Goal: Feedback & Contribution: Contribute content

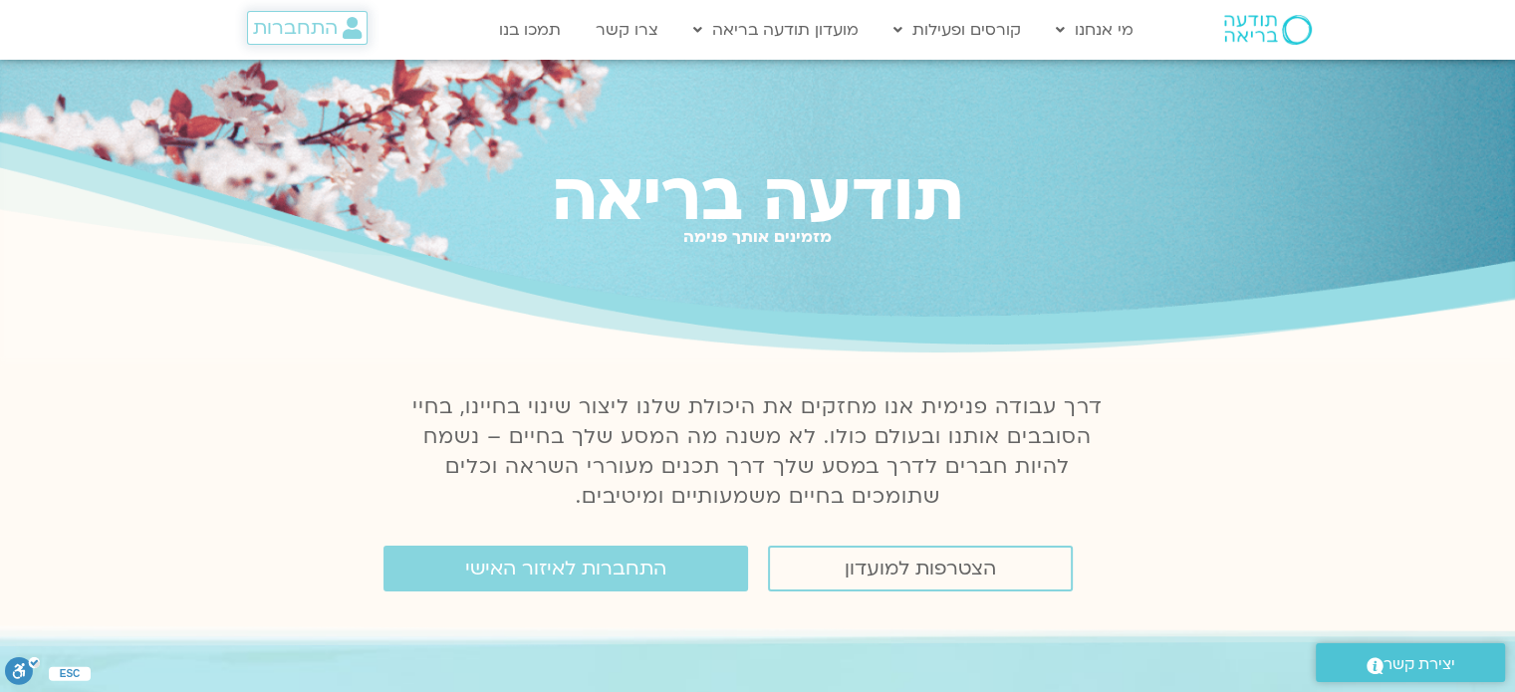
click at [301, 26] on span "התחברות" at bounding box center [295, 28] width 85 height 22
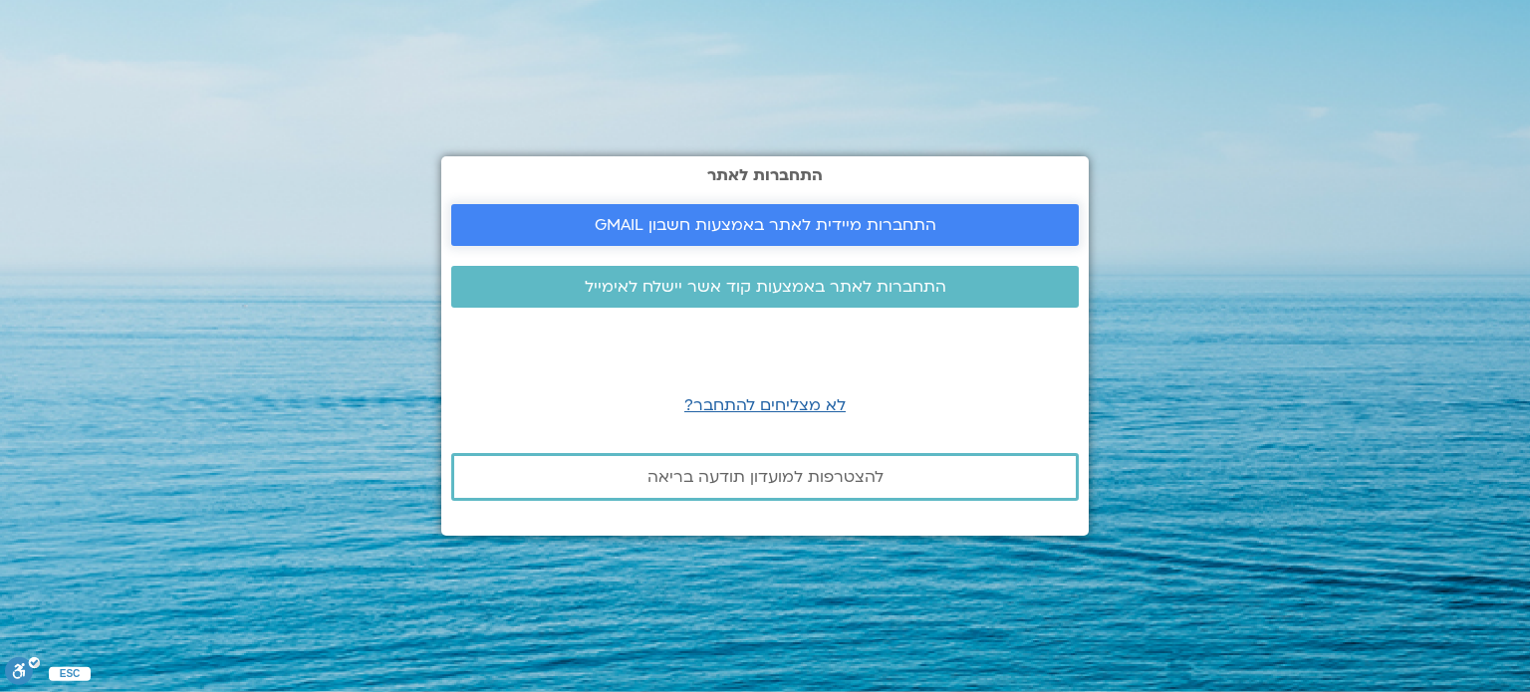
click at [658, 220] on span "התחברות מיידית לאתר באמצעות חשבון GMAIL" at bounding box center [766, 225] width 342 height 18
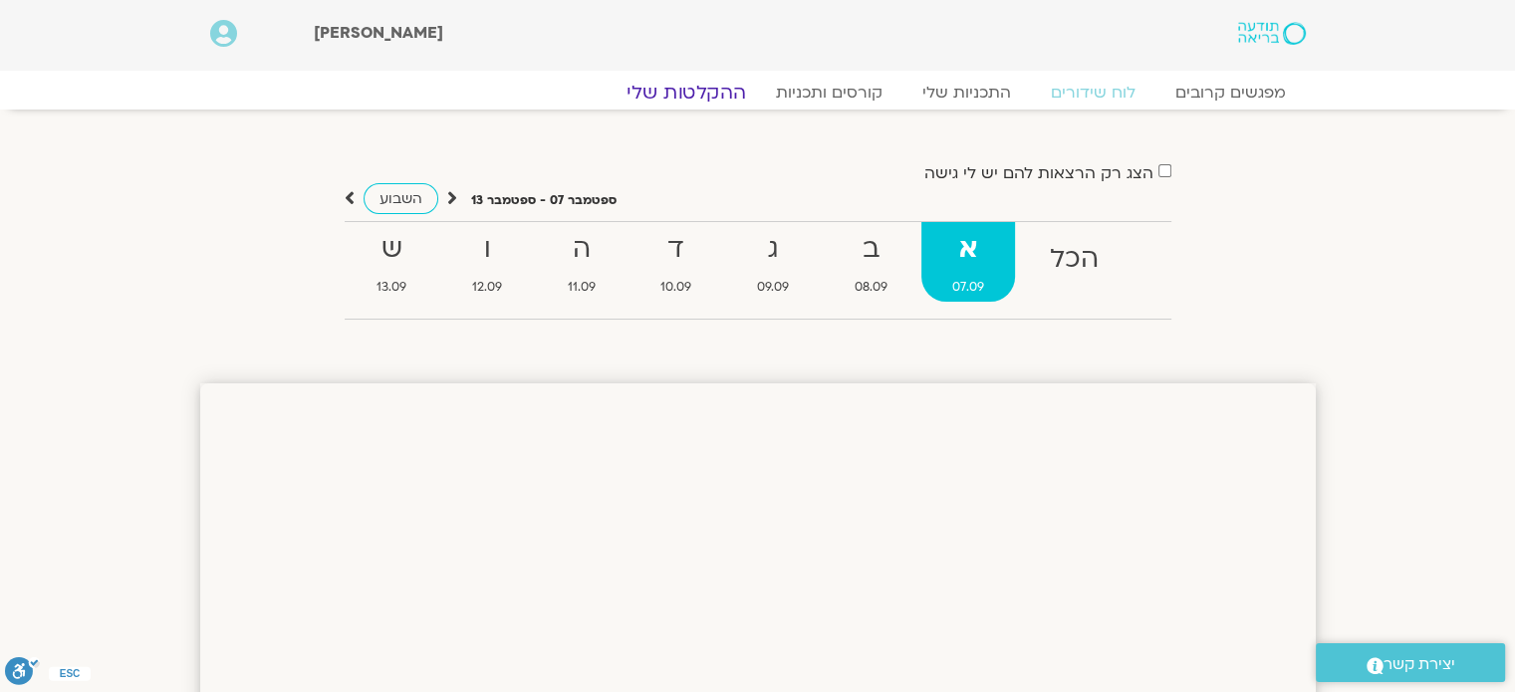
click at [703, 92] on link "ההקלטות שלי" at bounding box center [686, 93] width 167 height 24
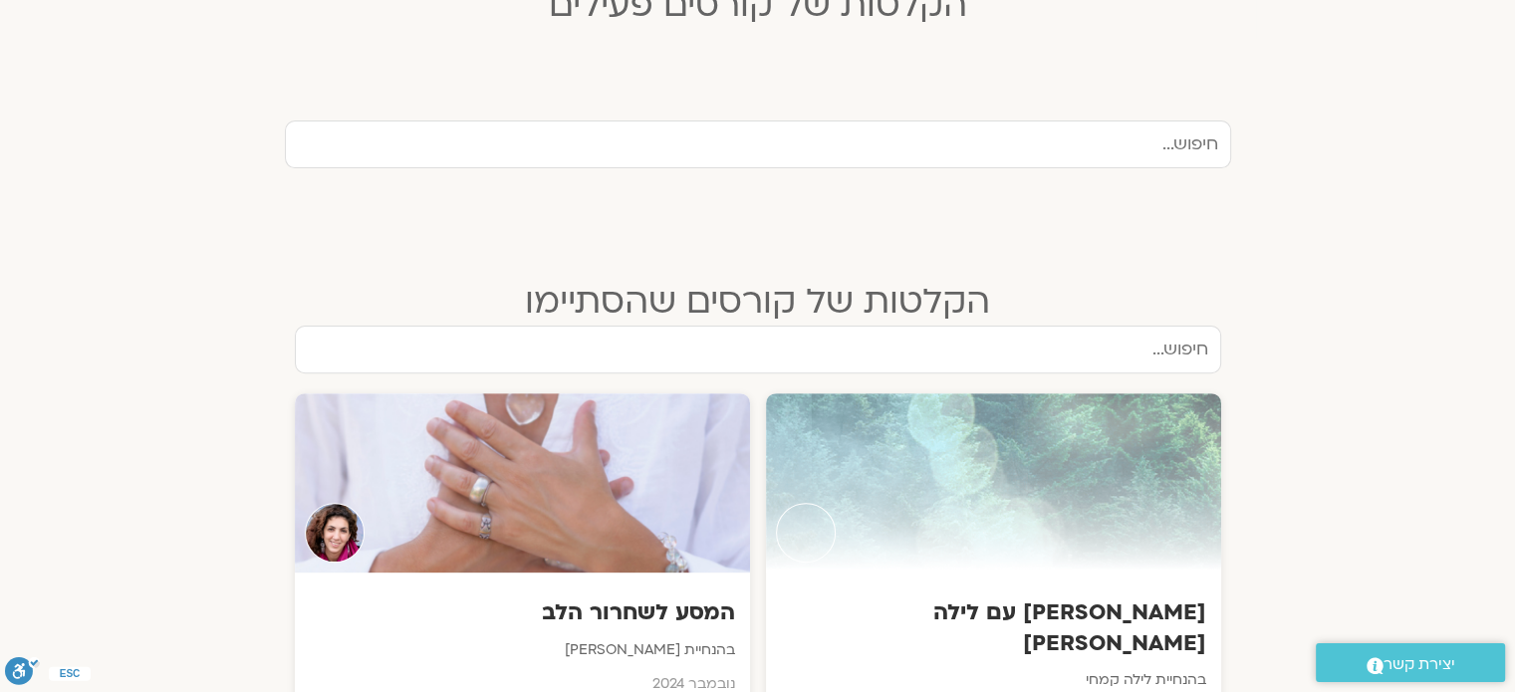
scroll to position [797, 0]
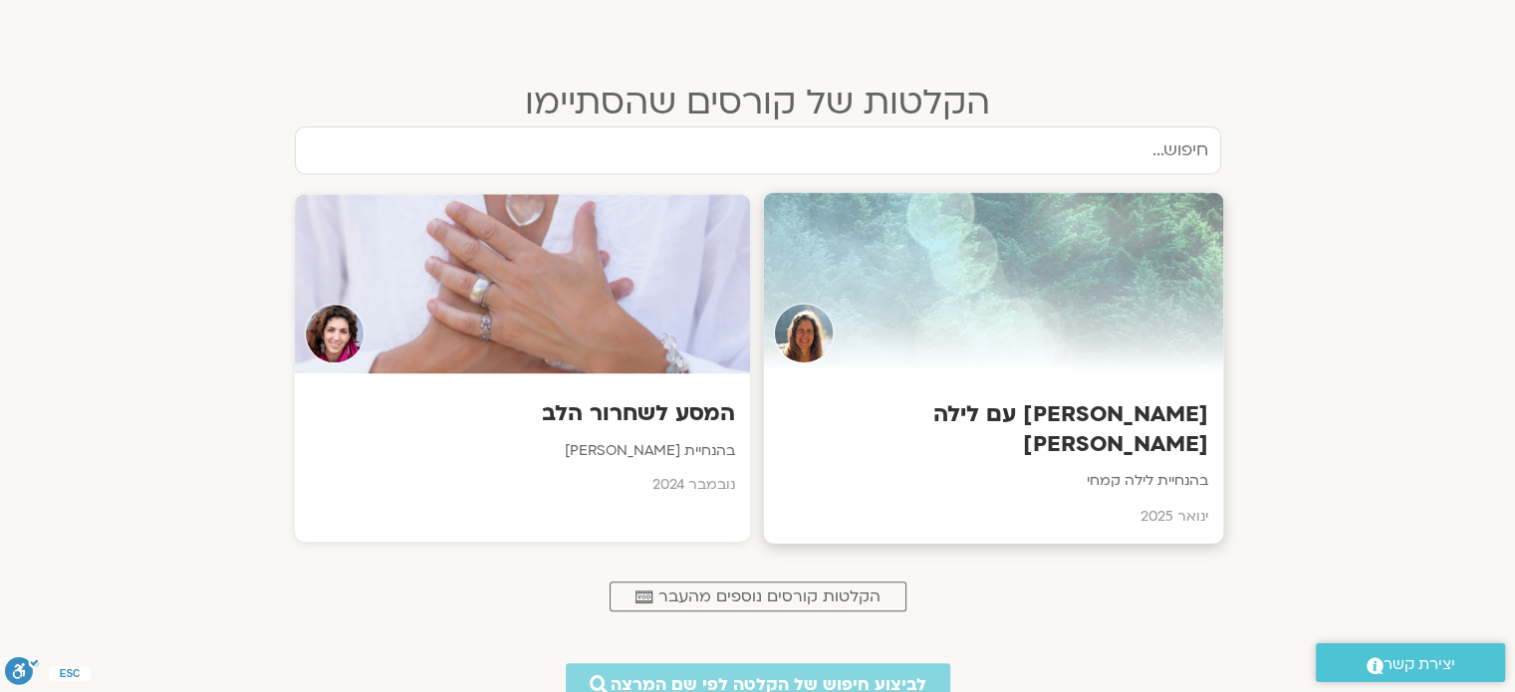
click at [1124, 389] on div "ריטריט מיינדפולנס עם לילה קמחי בהנחיית לילה קמחי ינואר 2025" at bounding box center [993, 459] width 460 height 170
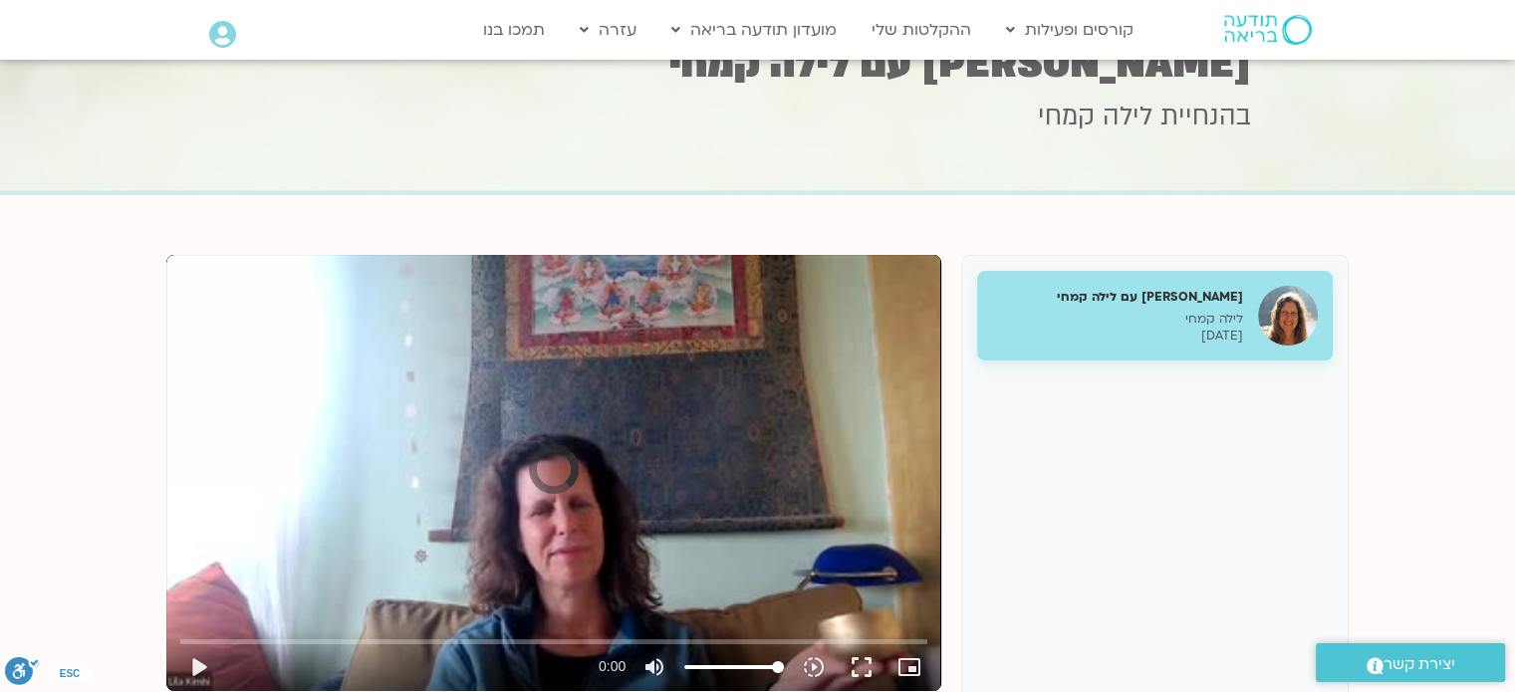
scroll to position [100, 0]
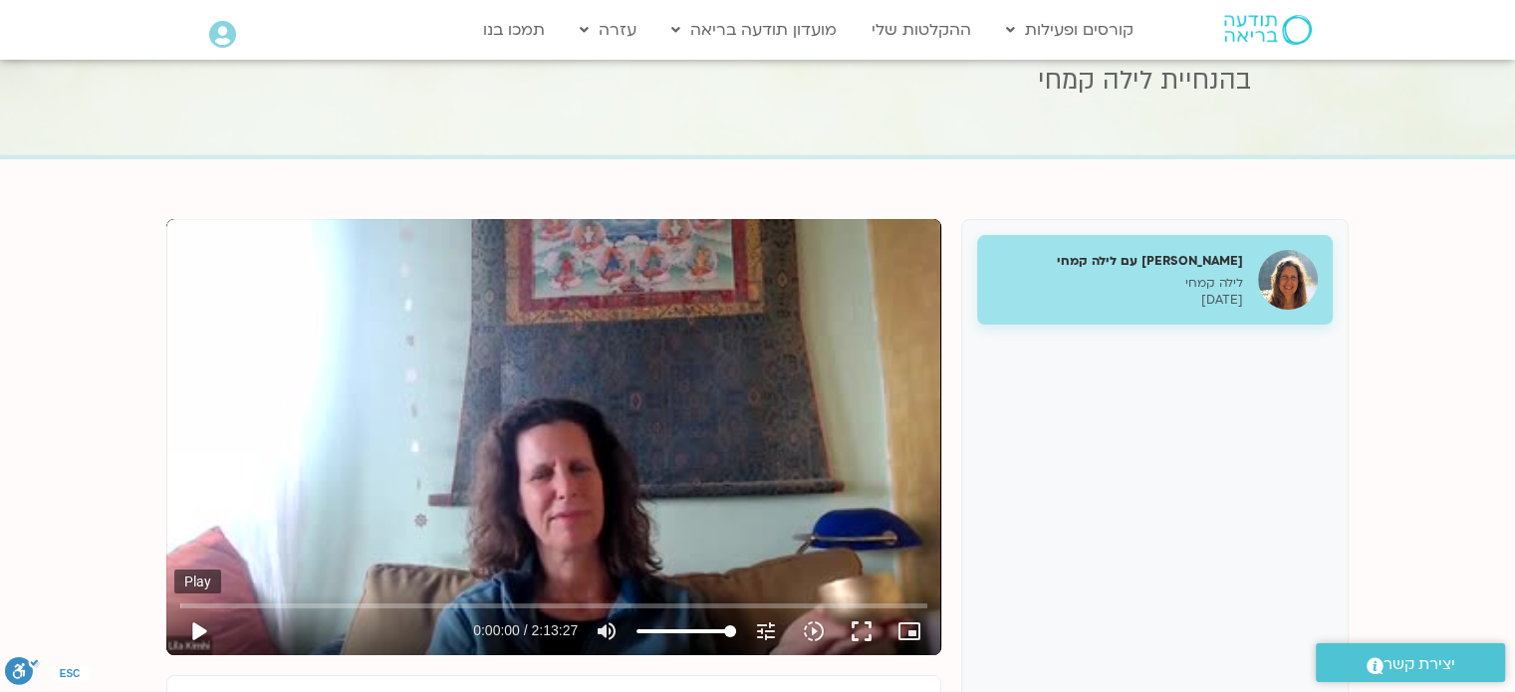
click at [199, 631] on button "play_arrow" at bounding box center [198, 632] width 48 height 48
type input "371.22382"
click at [908, 635] on icon "picture_in_picture_alt" at bounding box center [909, 632] width 24 height 24
click at [854, 636] on button "fullscreen" at bounding box center [862, 632] width 48 height 48
click at [303, 601] on input "Seek" at bounding box center [553, 606] width 747 height 12
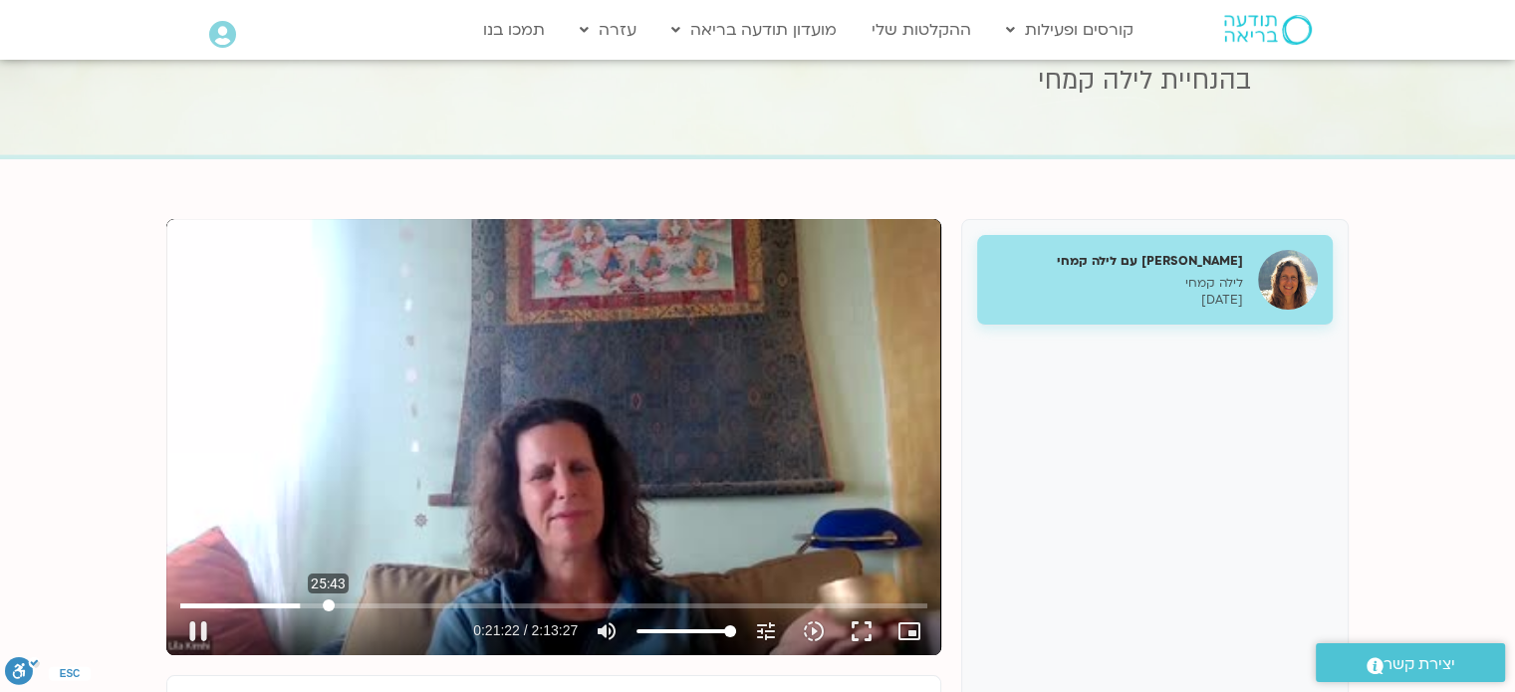
click at [328, 604] on input "Seek" at bounding box center [553, 606] width 747 height 12
click at [375, 607] on input "Seek" at bounding box center [553, 606] width 747 height 12
click at [359, 604] on input "Seek" at bounding box center [553, 606] width 747 height 12
click at [442, 605] on input "Seek" at bounding box center [553, 606] width 747 height 12
click at [205, 628] on button "pause" at bounding box center [198, 632] width 48 height 48
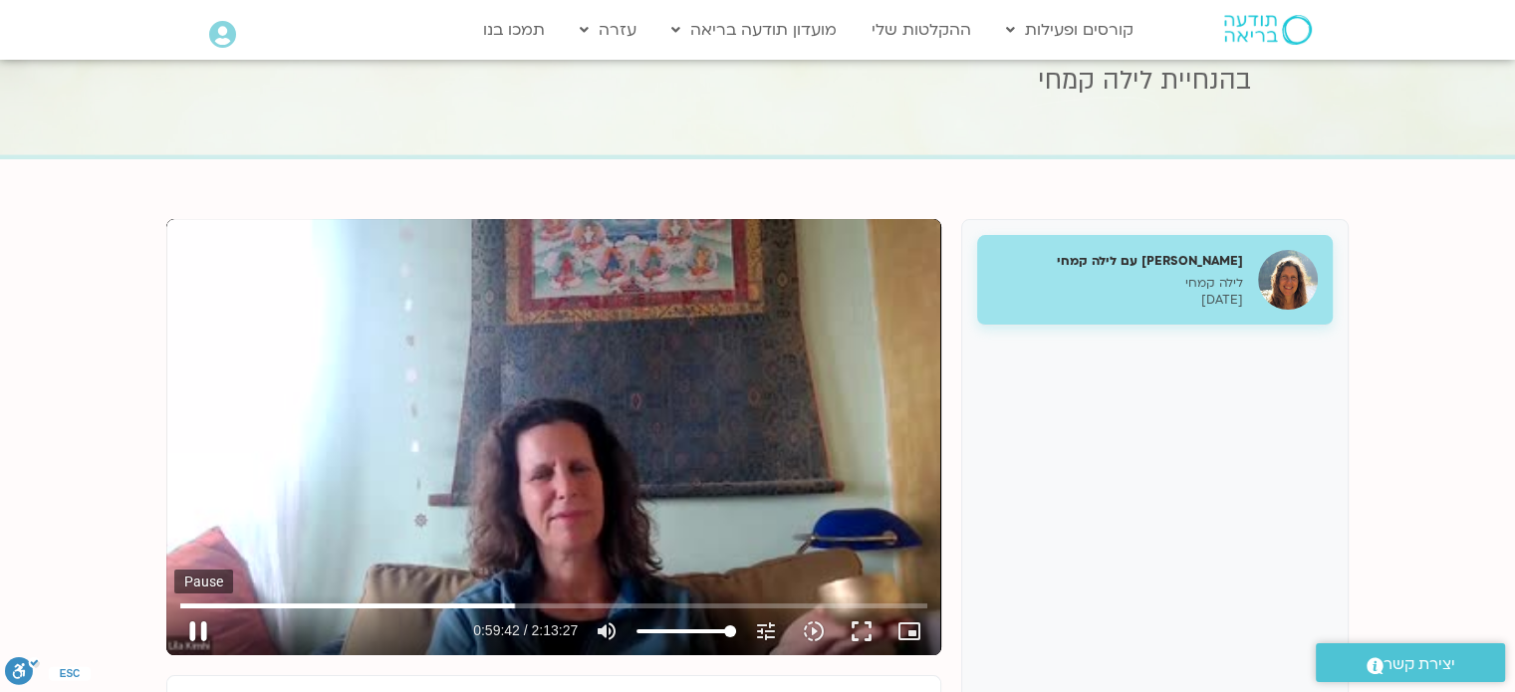
type input "3582.508572"
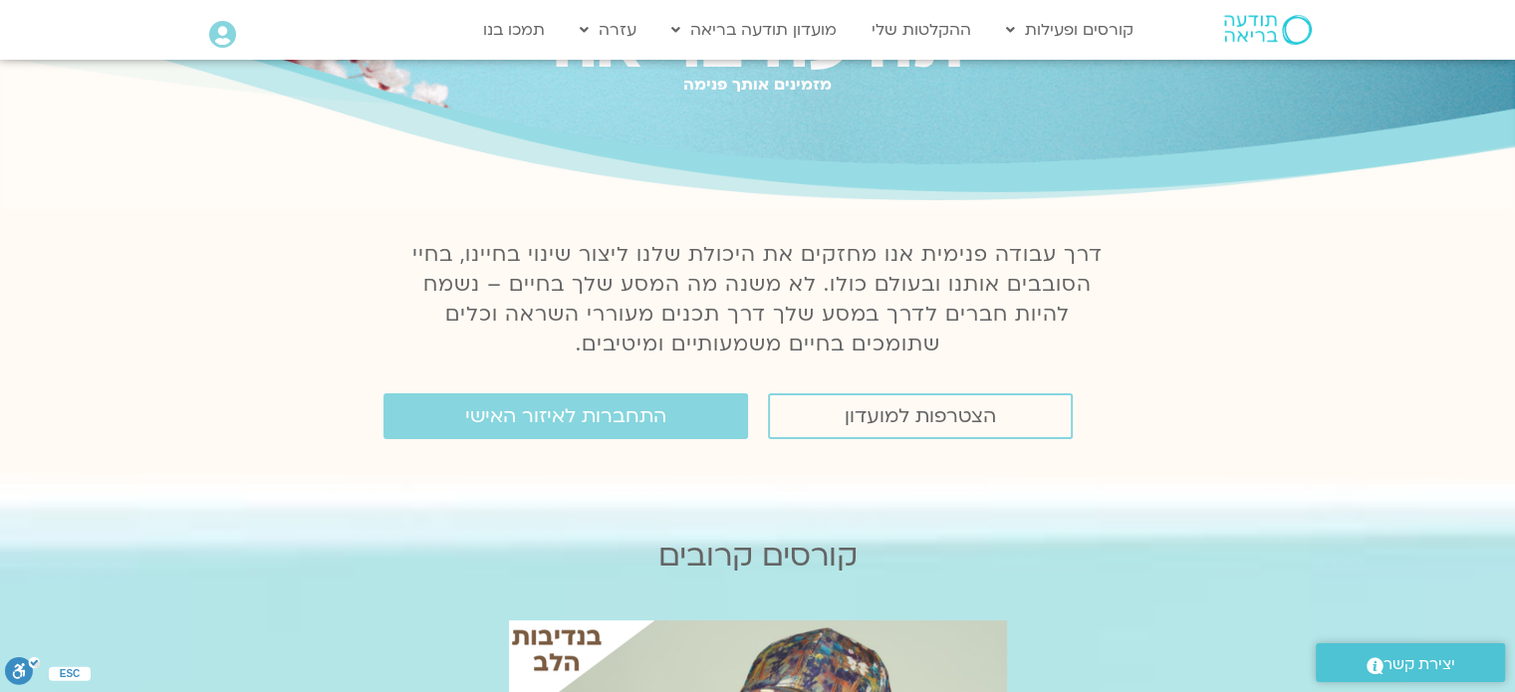
scroll to position [299, 0]
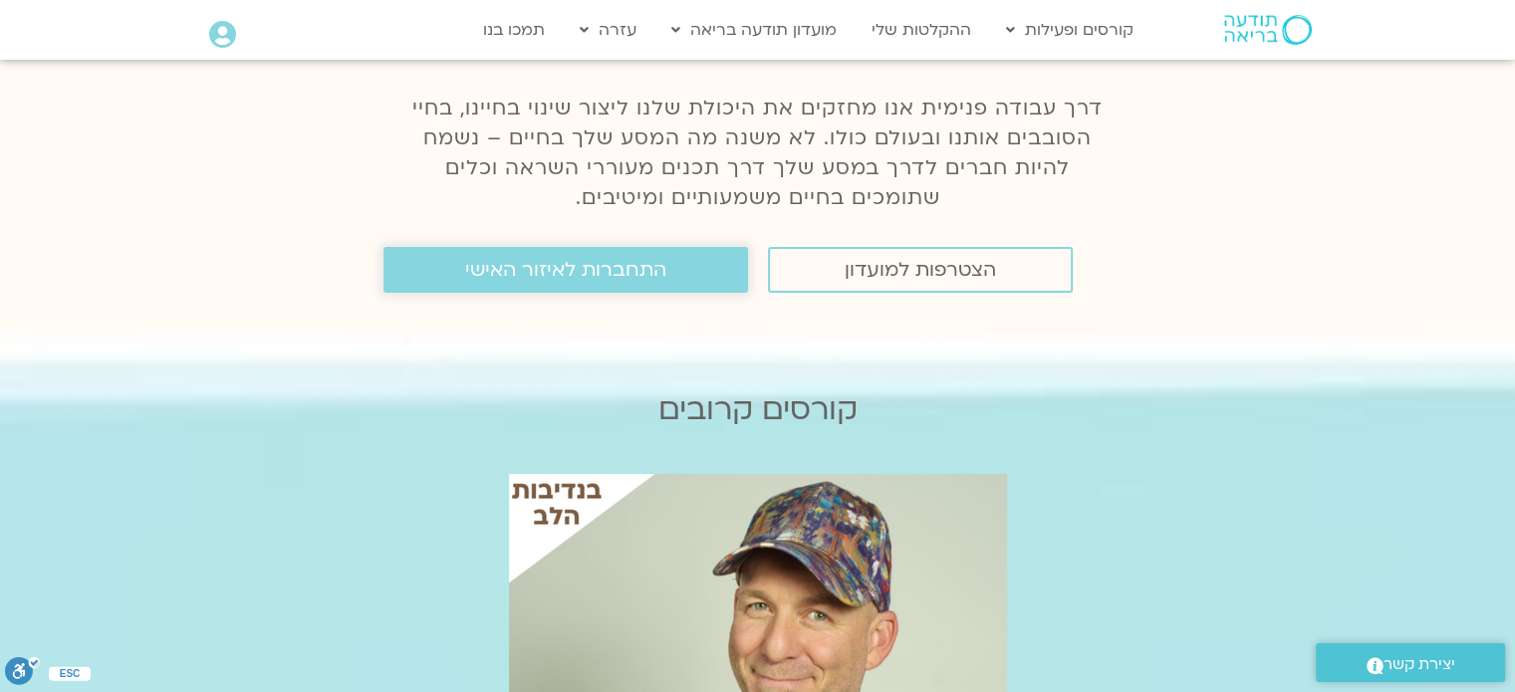
click at [613, 271] on span "התחברות לאיזור האישי" at bounding box center [565, 270] width 201 height 22
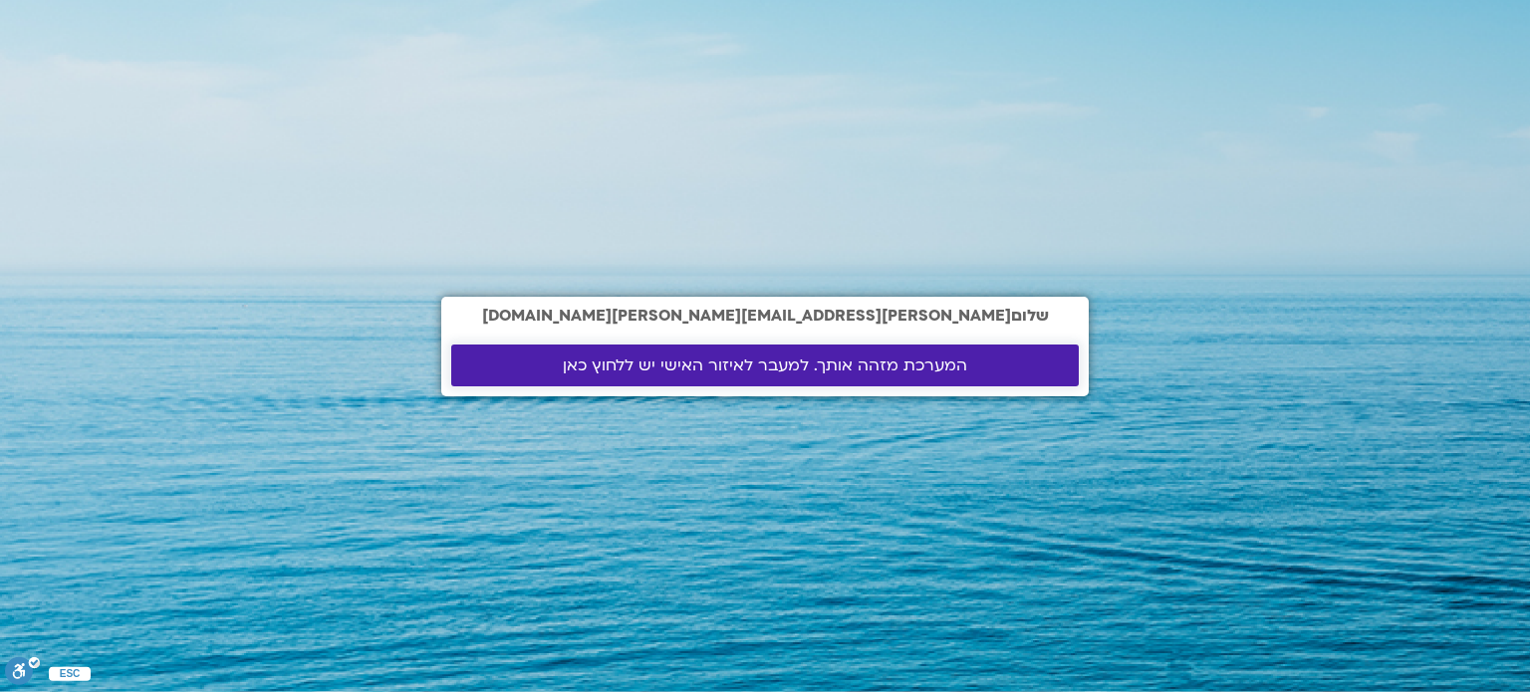
click at [923, 365] on span "המערכת מזהה אותך. למעבר לאיזור האישי יש ללחוץ כאן" at bounding box center [765, 366] width 404 height 18
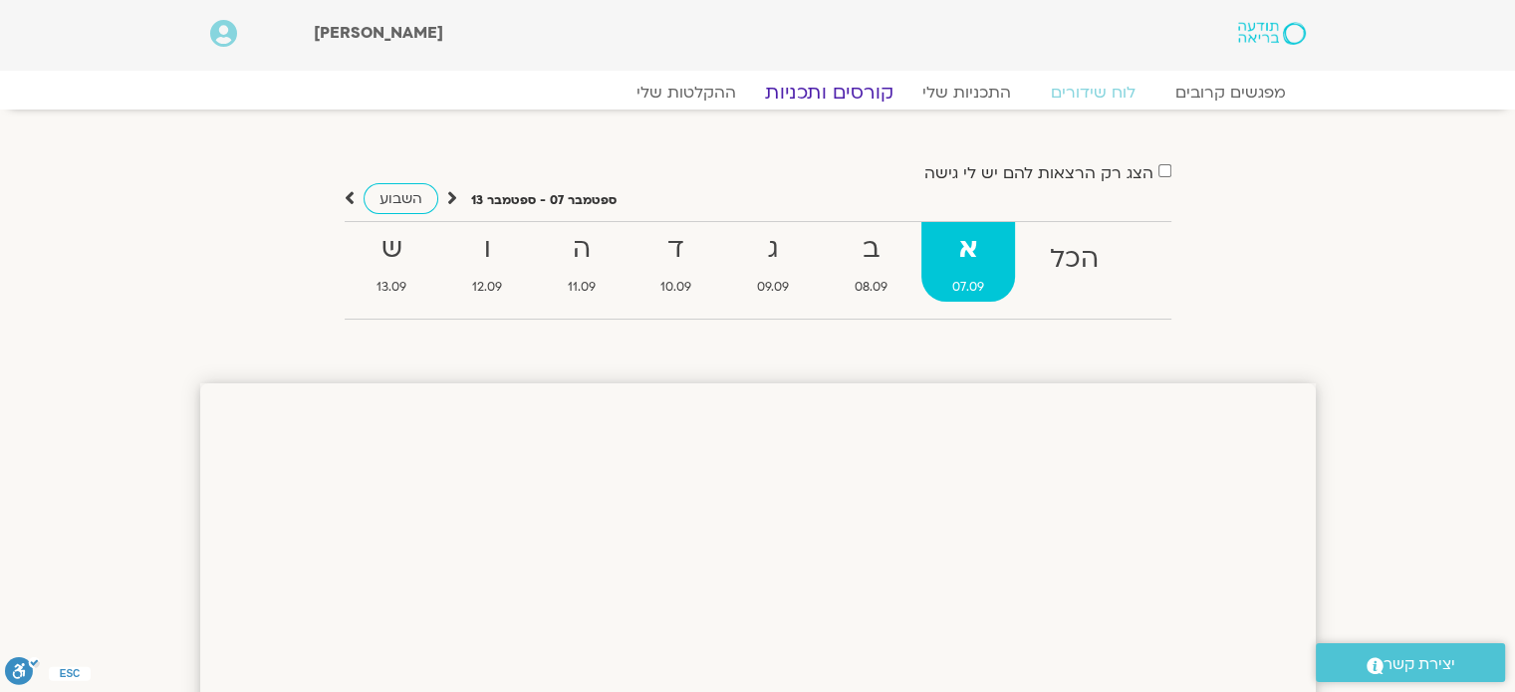
click at [876, 91] on link "קורסים ותכניות" at bounding box center [828, 93] width 175 height 24
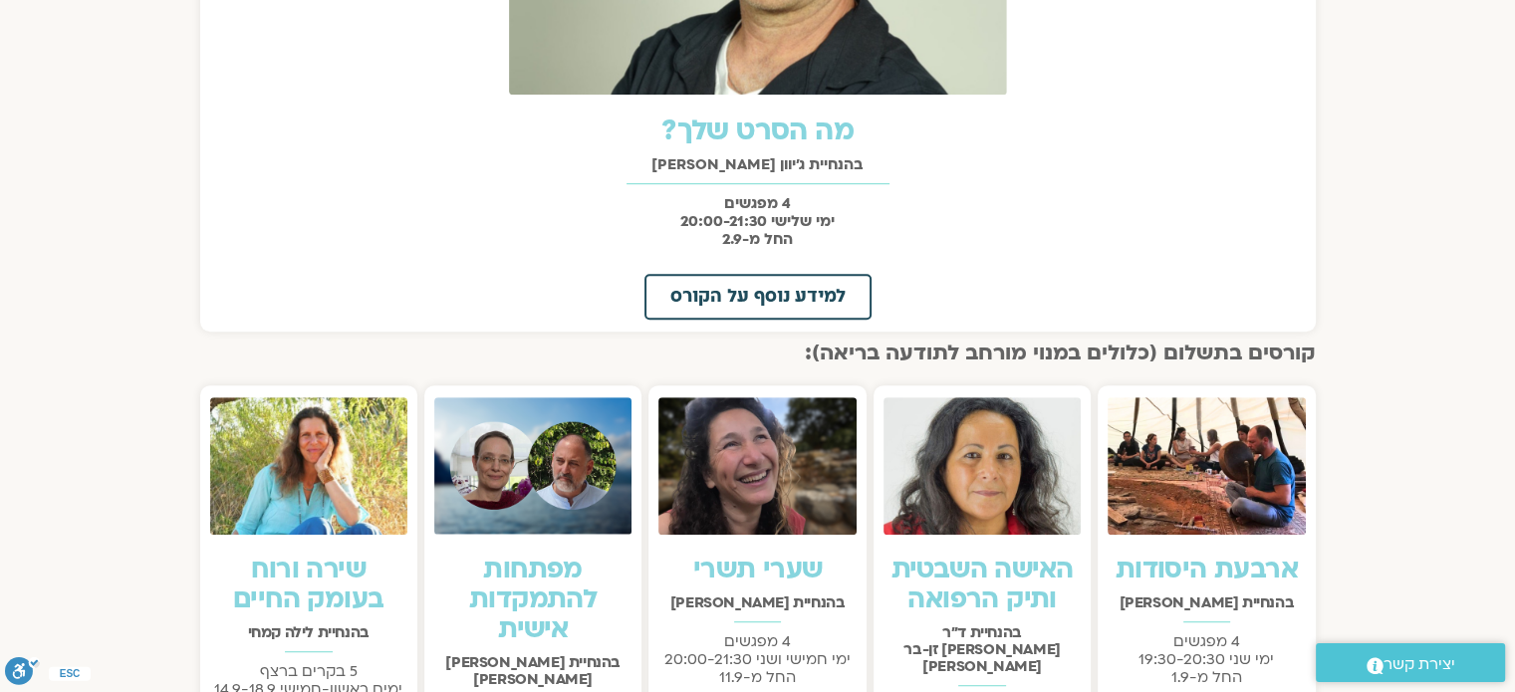
scroll to position [1295, 0]
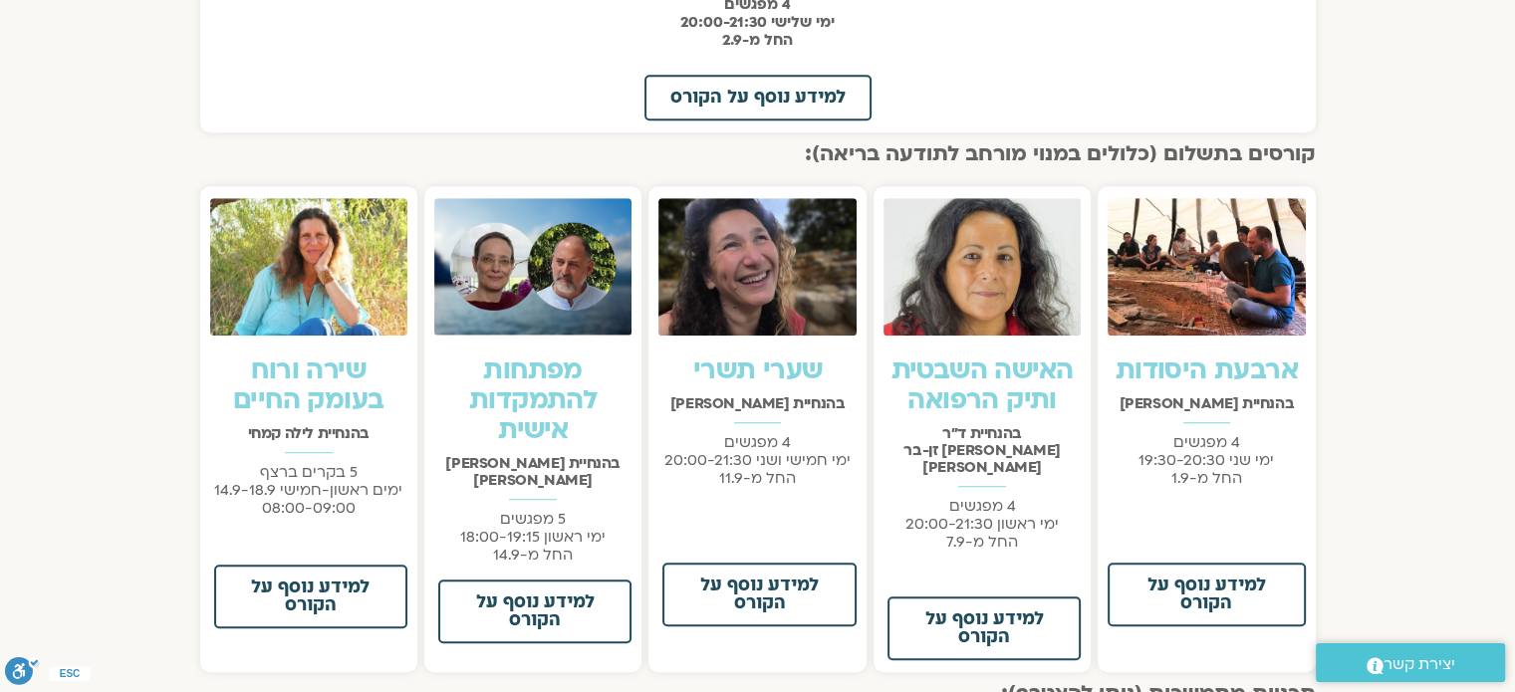
click at [1031, 374] on link "האישה השבטית ותיק הרפואה" at bounding box center [982, 386] width 182 height 66
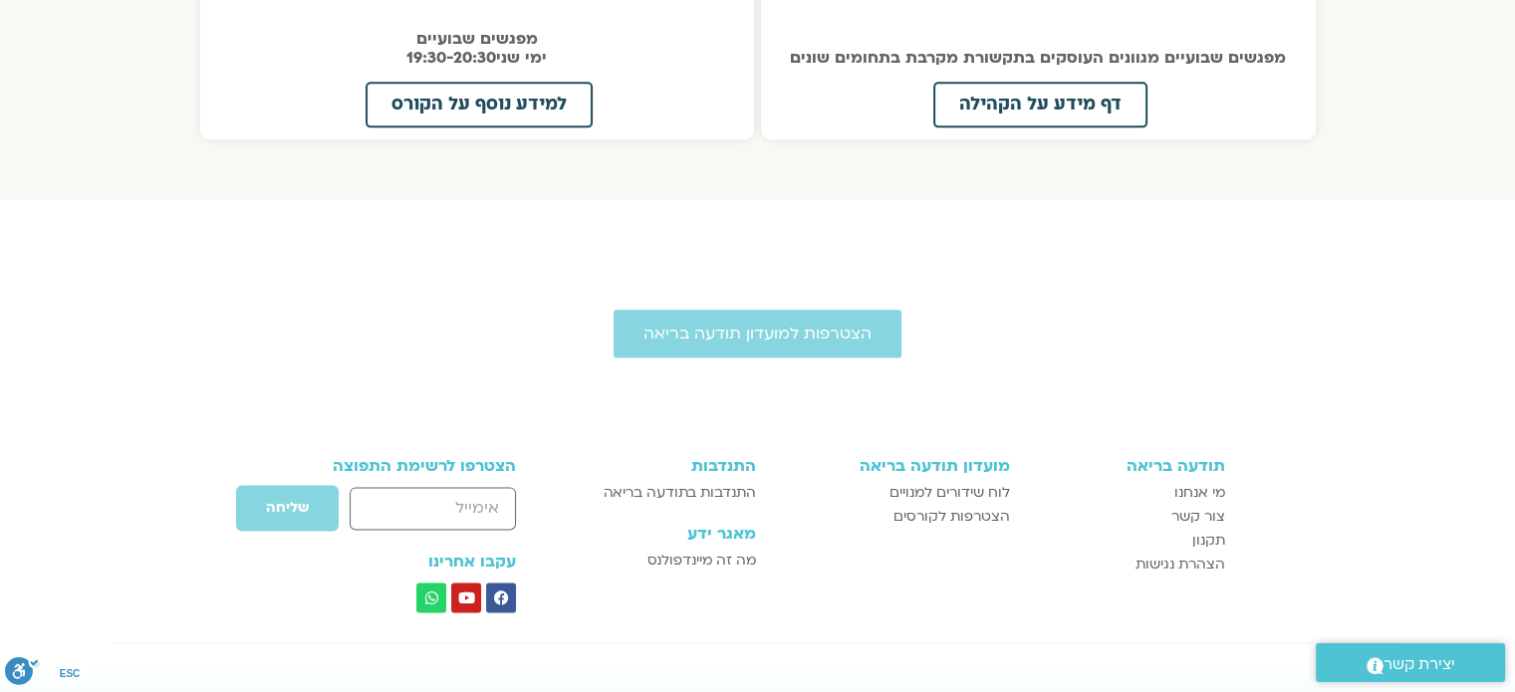
scroll to position [2291, 0]
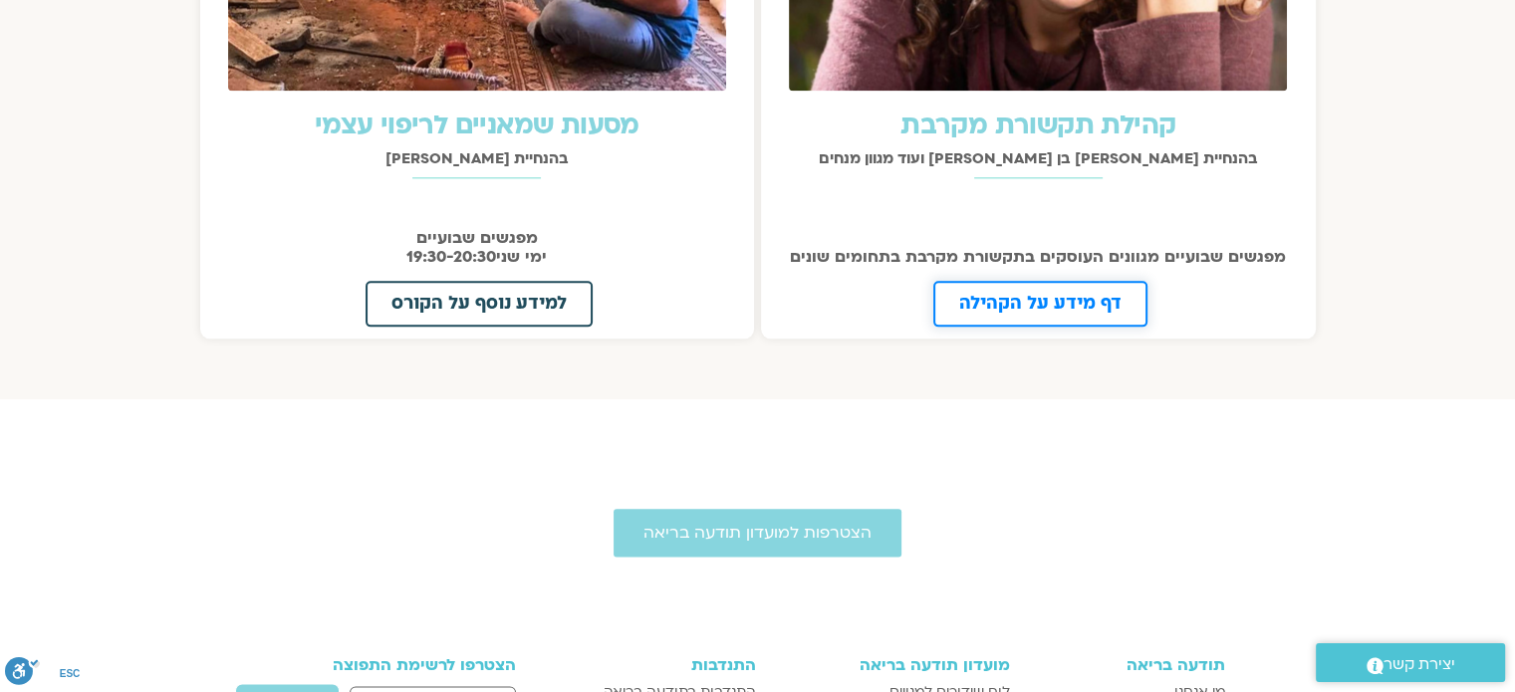
click at [1054, 281] on link "דף מידע על הקהילה" at bounding box center [1040, 304] width 214 height 46
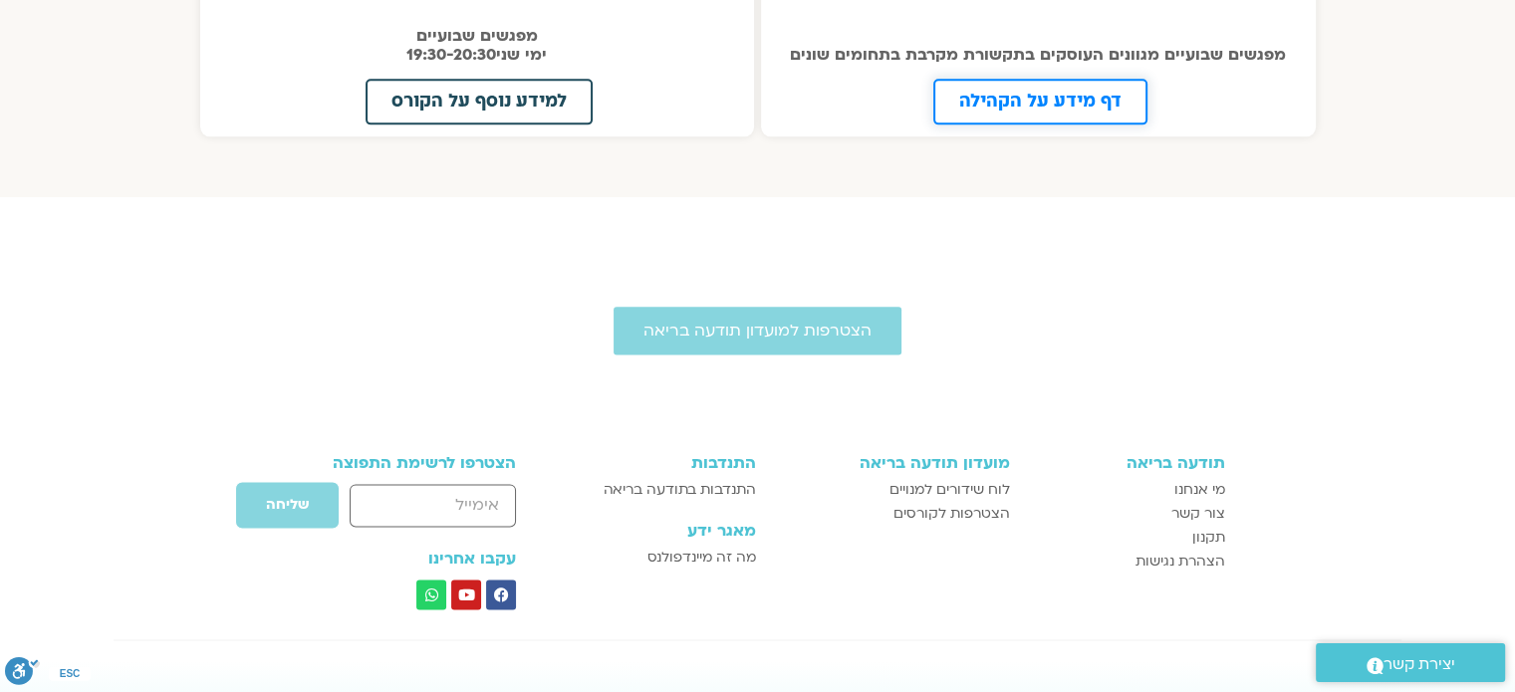
scroll to position [2545, 0]
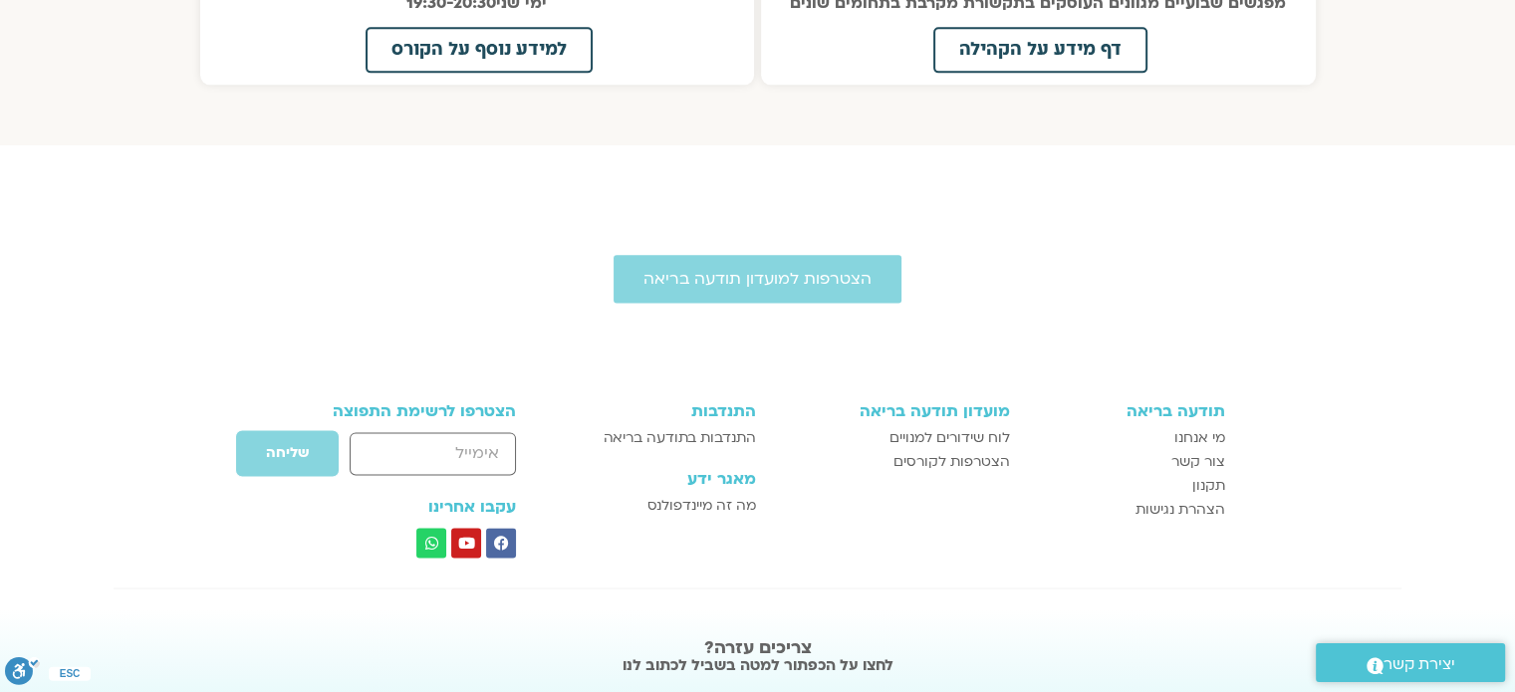
click at [501, 536] on icon at bounding box center [501, 543] width 15 height 15
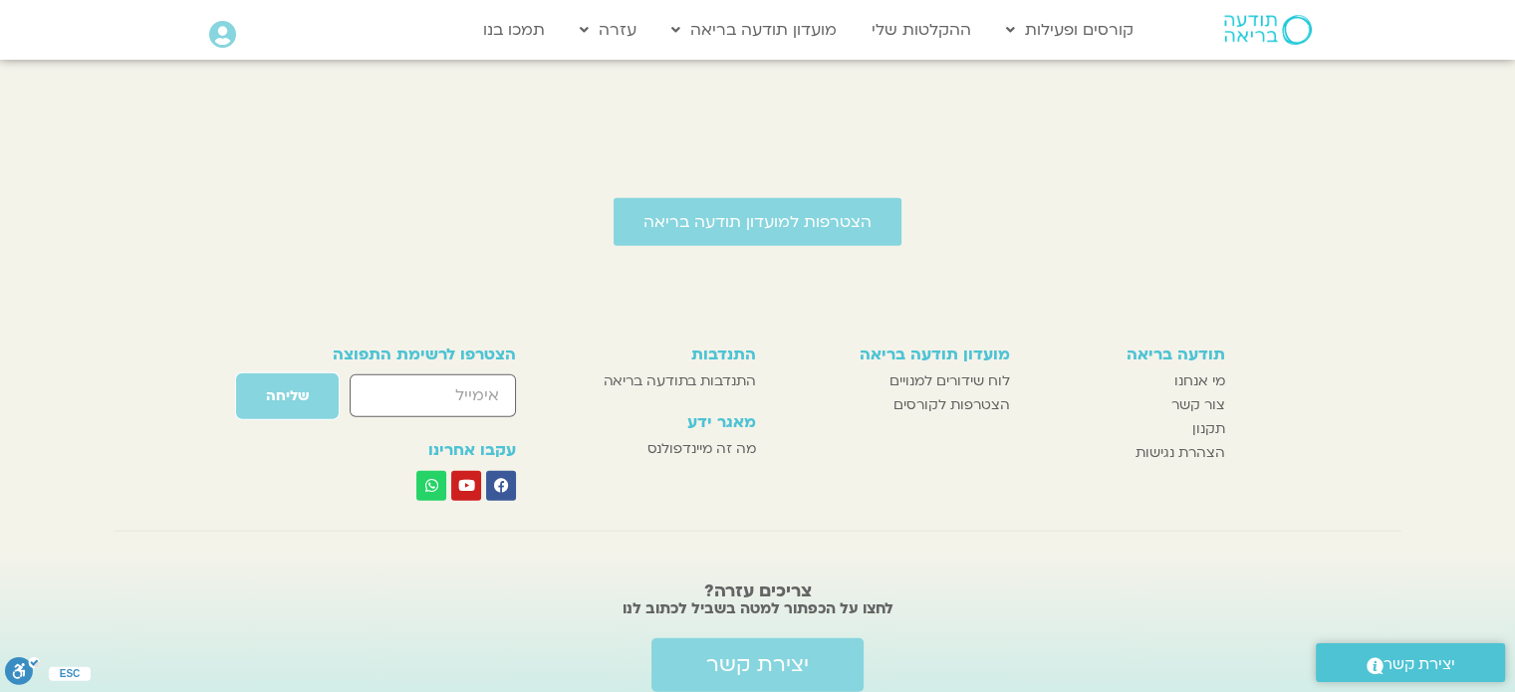
scroll to position [5378, 0]
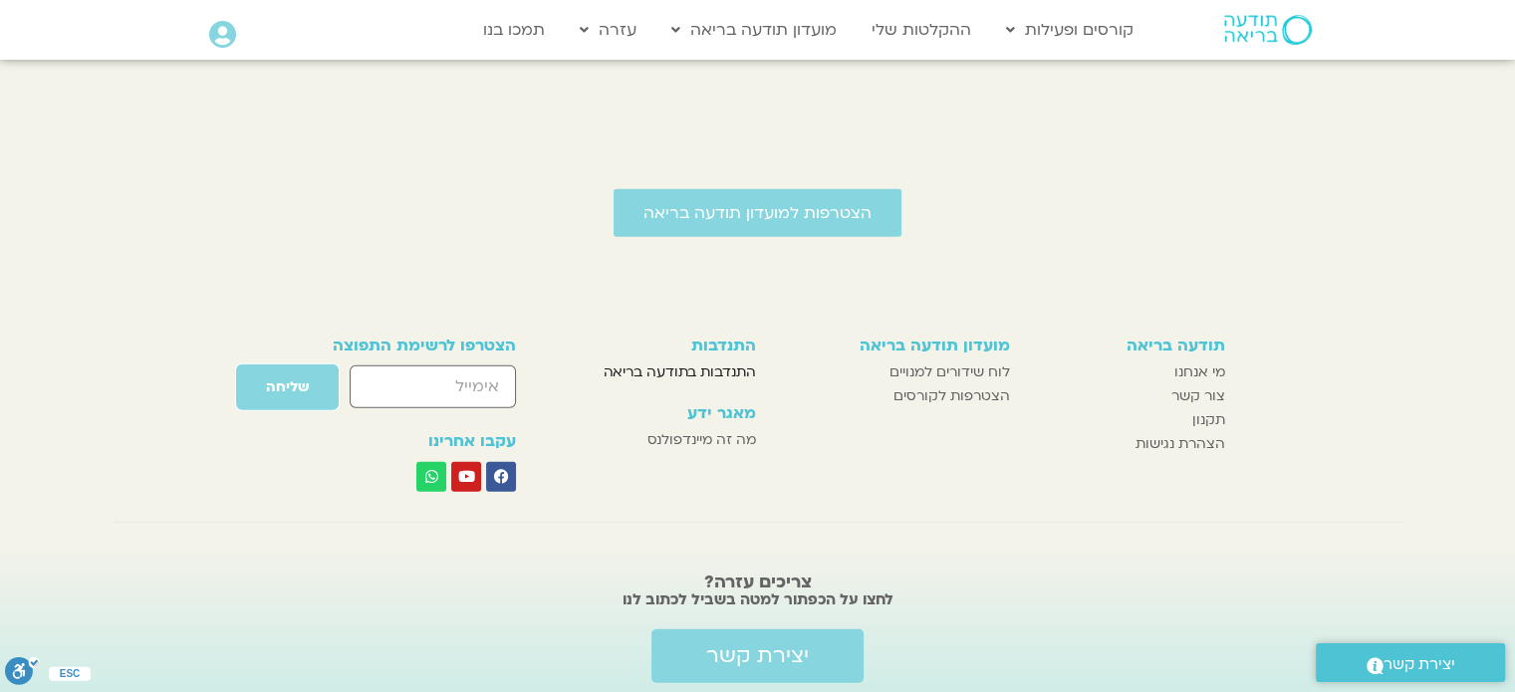
click at [648, 361] on span "התנדבות בתודעה בריאה" at bounding box center [680, 373] width 152 height 24
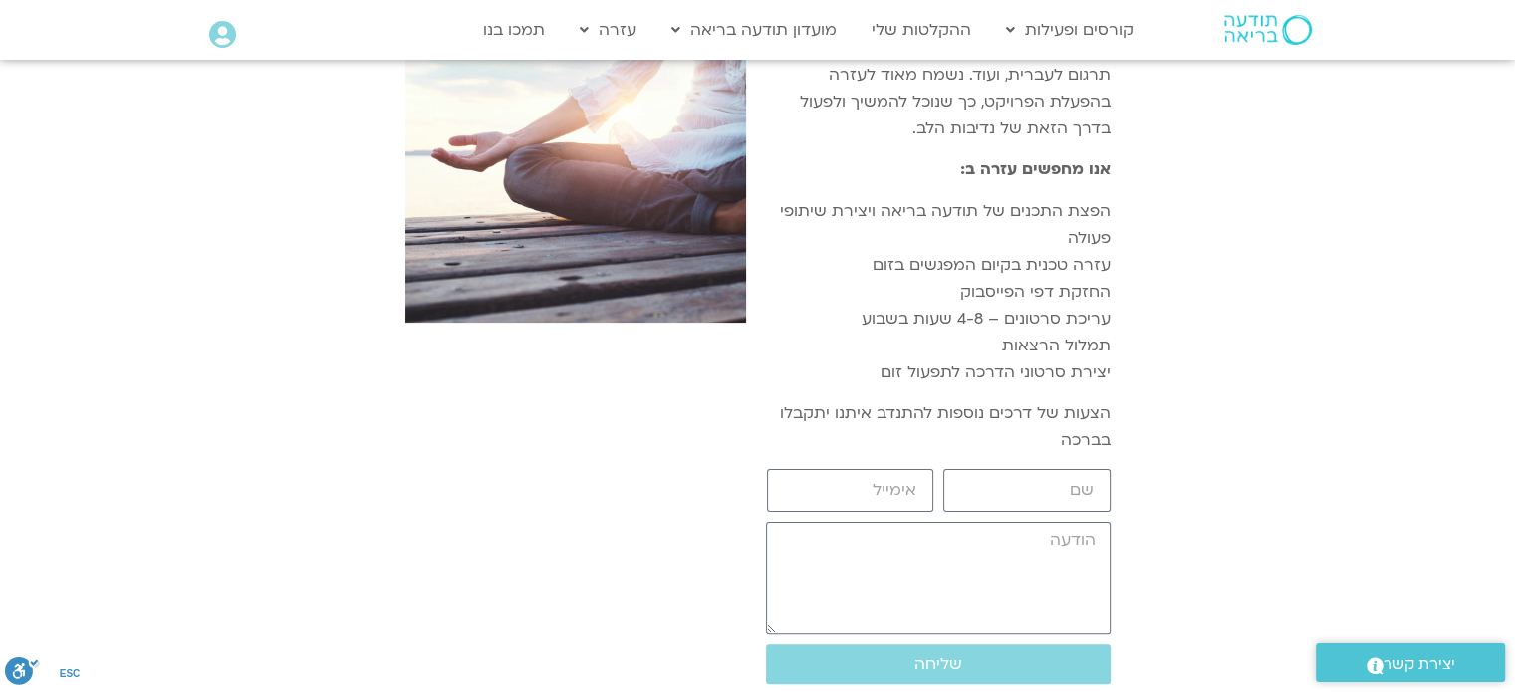
scroll to position [398, 0]
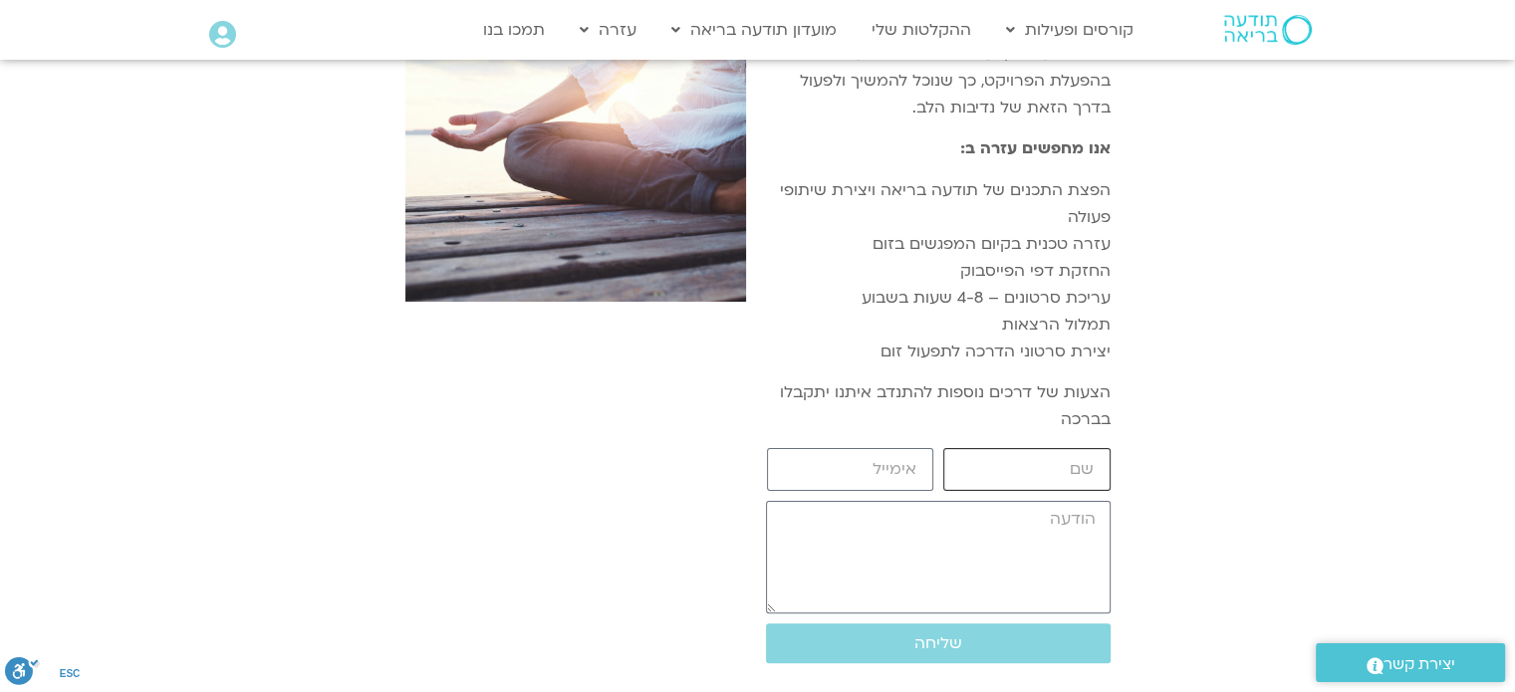
click at [1095, 464] on input "שם" at bounding box center [1026, 469] width 167 height 43
type input "[PERSON_NAME]"
click at [916, 474] on input "email" at bounding box center [850, 469] width 167 height 43
type input "[EMAIL_ADDRESS][DOMAIN_NAME]"
click at [1080, 528] on textarea "הודעה" at bounding box center [938, 557] width 345 height 113
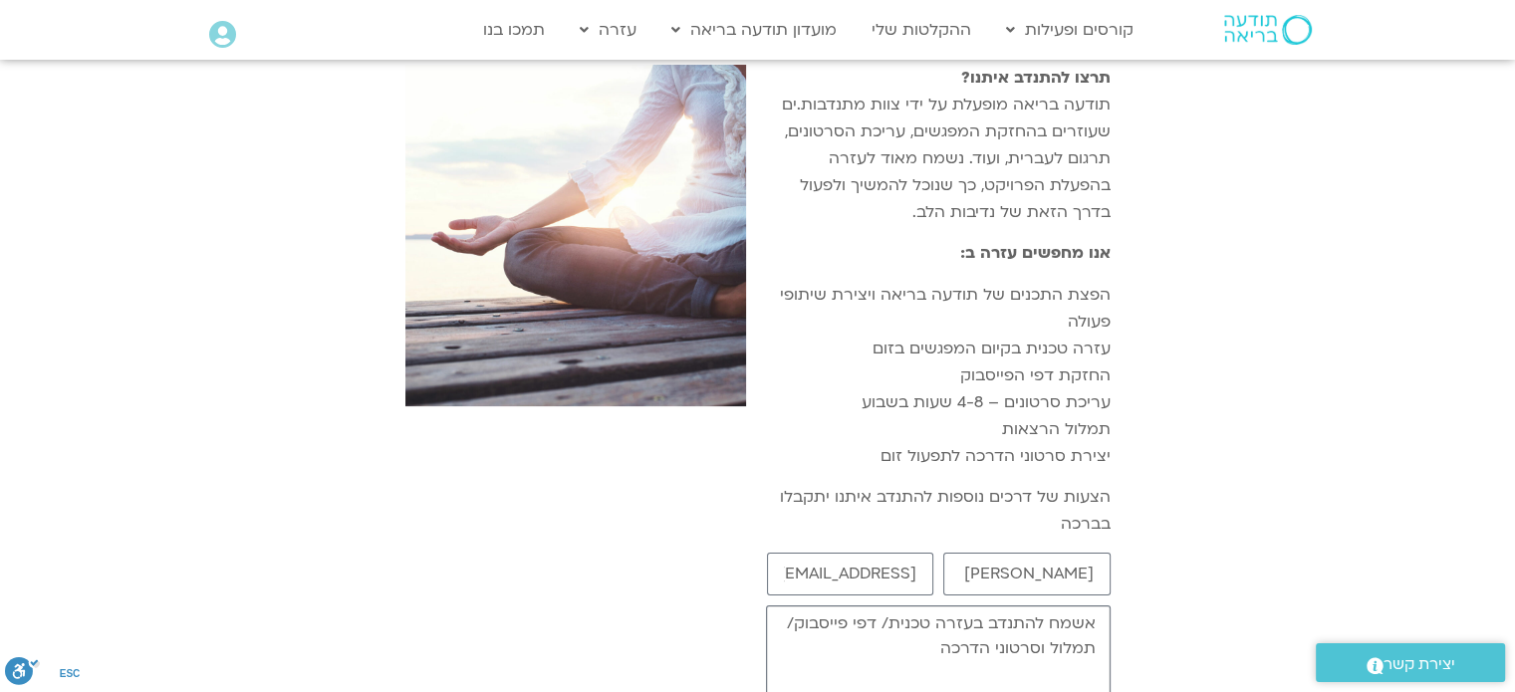
scroll to position [295, 0]
click at [1040, 648] on textarea "אשמח להתנדב בעזרה טכנית/ דפי פייסבוק/ תמלול וסרטוני הדרכה" at bounding box center [938, 661] width 345 height 113
click at [928, 652] on textarea "אשמח להתנדב בעזרה טכנית/ דפי פייסבוק/ תמלול/ סרטוני הדרכה" at bounding box center [938, 661] width 345 height 113
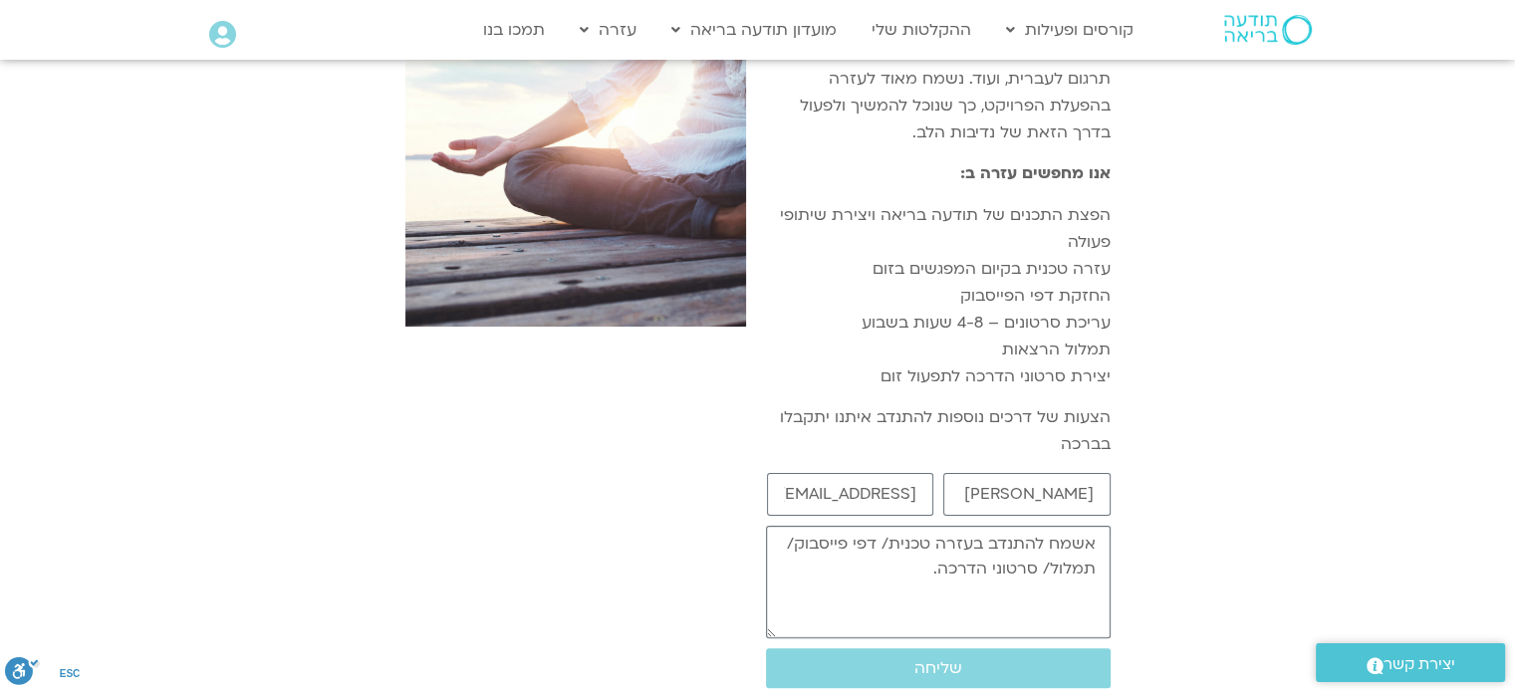
scroll to position [394, 0]
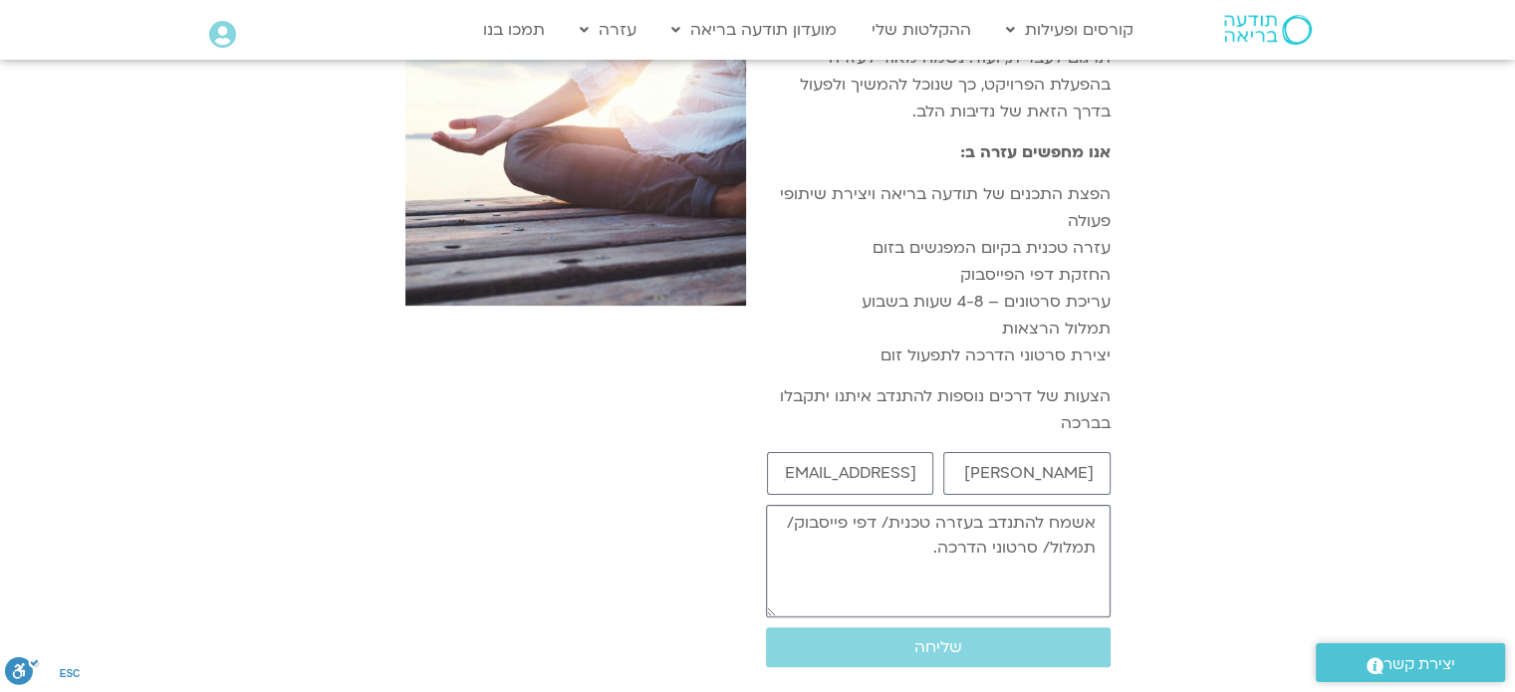
click at [785, 525] on textarea "אשמח להתנדב בעזרה טכנית/ דפי פייסבוק/ תמלול/ סרטוני הדרכה." at bounding box center [938, 561] width 345 height 113
click at [846, 547] on textarea "אשמח להתנדב בעזרה טכנית/ דפי פייסבוק/ אינסטגרם/ תמלול/ סרטוני הדרכה." at bounding box center [938, 561] width 345 height 113
type textarea "אשמח להתנדב בעזרה טכנית/ דפי פייסבוק/ אינסטגרם/ תמלול/ סרטוני הדרכה/ עזרה בארגו…"
click at [915, 477] on input "[EMAIL_ADDRESS][DOMAIN_NAME]" at bounding box center [850, 473] width 167 height 43
click at [959, 644] on span "שליחה" at bounding box center [938, 647] width 48 height 18
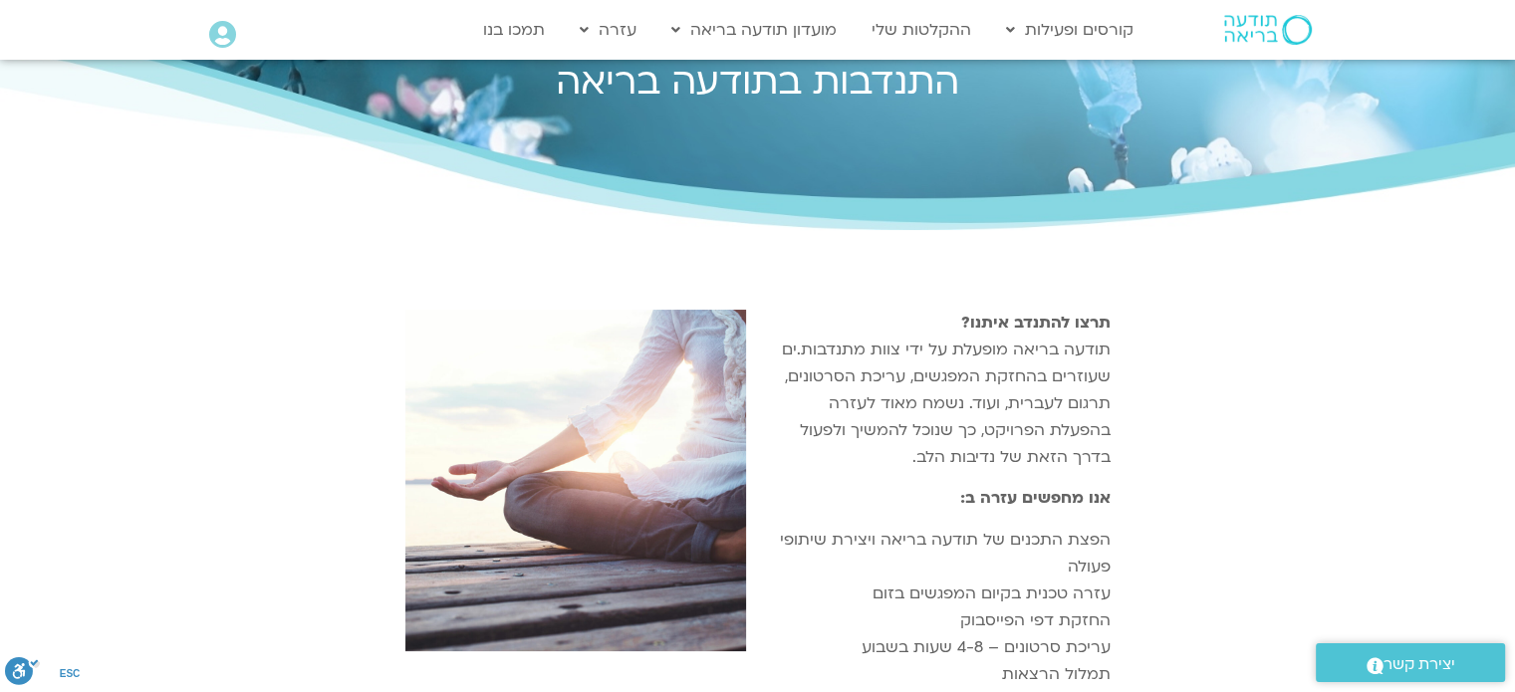
scroll to position [0, 0]
